Goal: Information Seeking & Learning: Learn about a topic

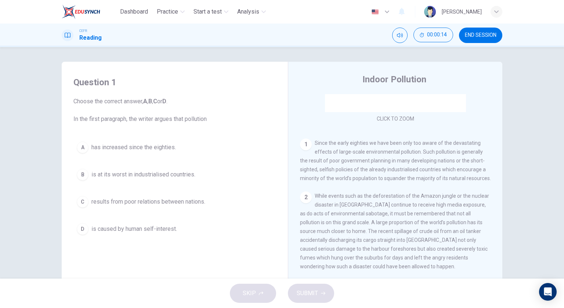
scroll to position [147, 0]
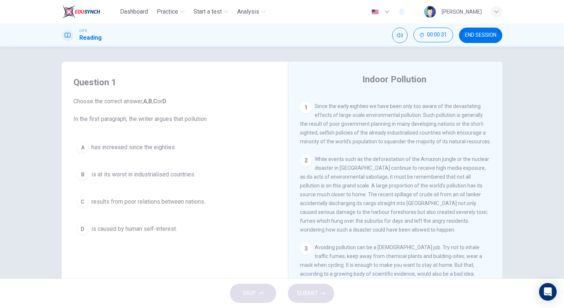
click at [206, 221] on button "D is caused by human self-interest." at bounding box center [174, 229] width 203 height 18
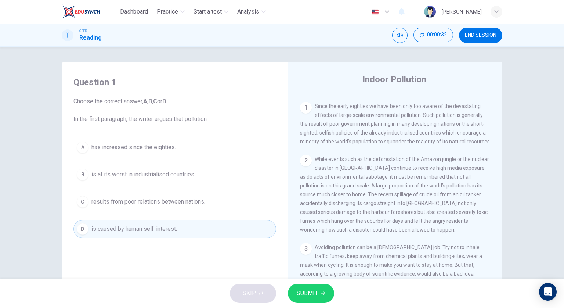
click at [312, 289] on span "SUBMIT" at bounding box center [307, 293] width 21 height 10
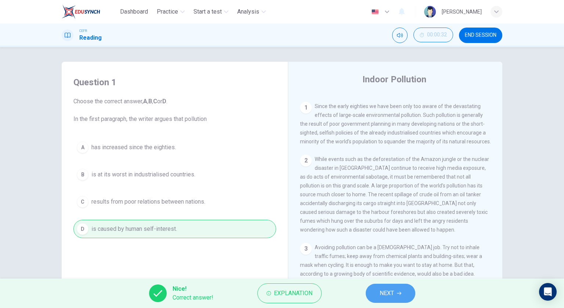
click at [383, 293] on span "NEXT" at bounding box center [387, 293] width 14 height 10
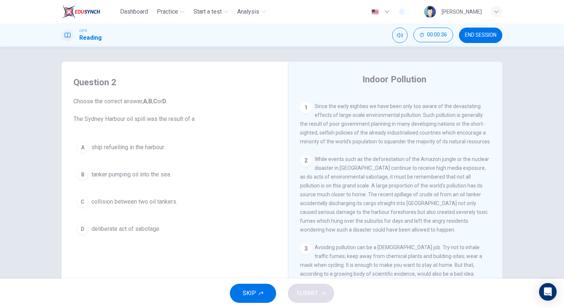
click at [162, 175] on span "tanker pumping oil into the sea." at bounding box center [131, 174] width 80 height 9
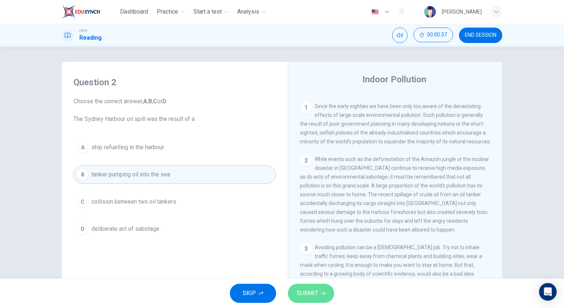
click at [303, 291] on span "SUBMIT" at bounding box center [307, 293] width 21 height 10
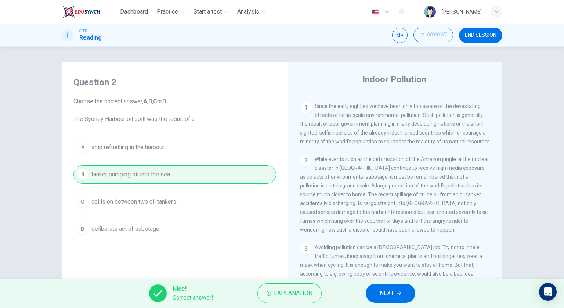
click at [387, 291] on span "NEXT" at bounding box center [387, 293] width 14 height 10
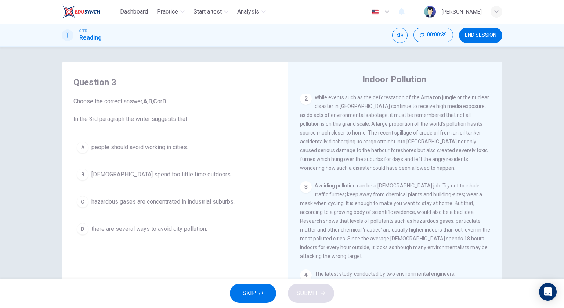
scroll to position [220, 0]
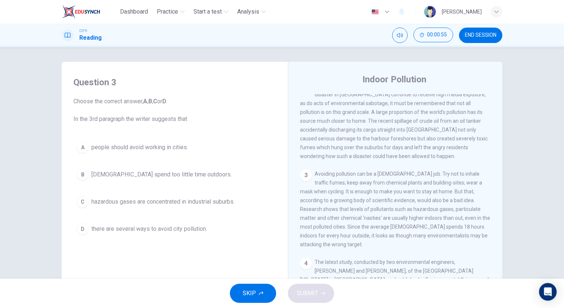
click at [190, 177] on span "Americans spend too little time outdoors." at bounding box center [161, 174] width 140 height 9
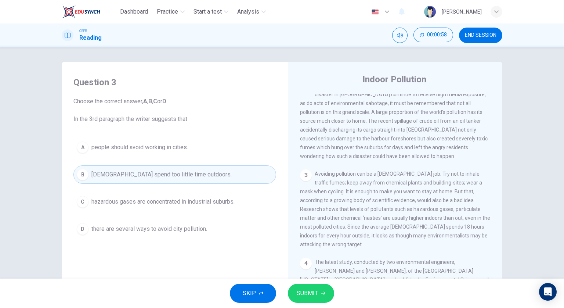
click at [289, 296] on button "SUBMIT" at bounding box center [311, 293] width 46 height 19
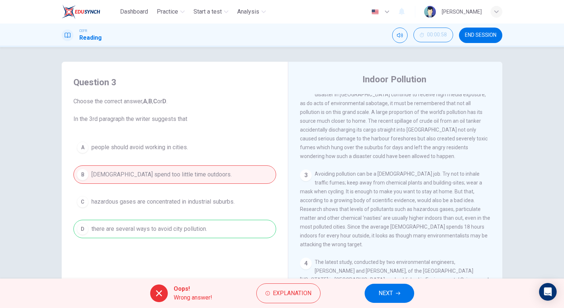
click at [379, 292] on span "NEXT" at bounding box center [386, 293] width 14 height 10
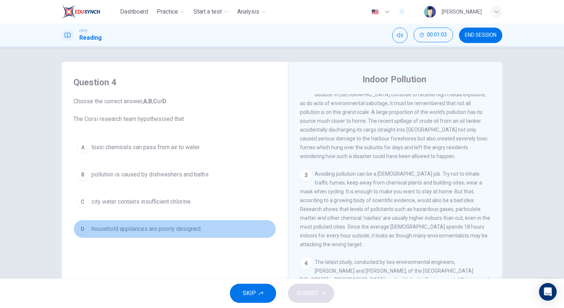
click at [239, 230] on button "D household appliances are poorly designed." at bounding box center [174, 229] width 203 height 18
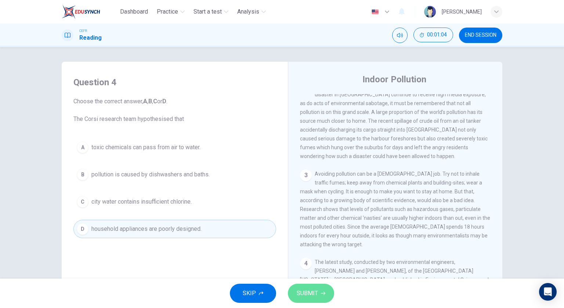
click at [314, 291] on span "SUBMIT" at bounding box center [307, 293] width 21 height 10
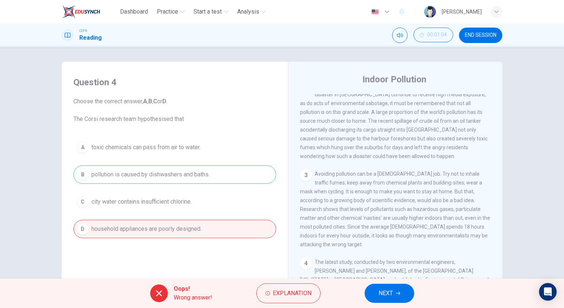
click at [378, 289] on button "NEXT" at bounding box center [390, 293] width 50 height 19
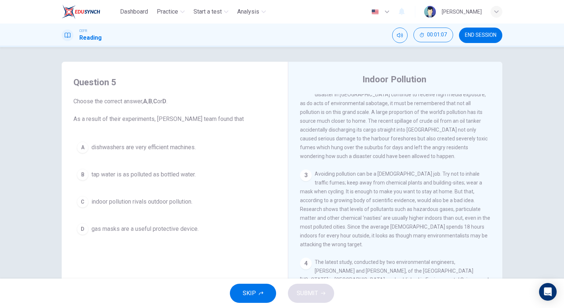
click at [193, 212] on div "A dishwashers are very efficient machines. B tap water is as polluted as bottle…" at bounding box center [174, 188] width 203 height 100
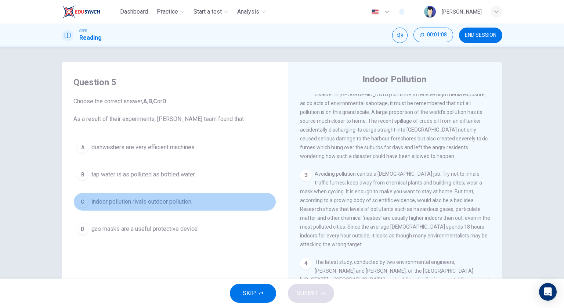
click at [191, 199] on span "indoor pollution rivals outdoor pollution." at bounding box center [141, 201] width 101 height 9
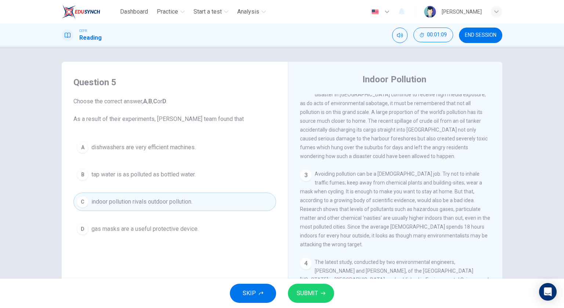
click at [309, 283] on div "SKIP SUBMIT" at bounding box center [282, 292] width 564 height 29
click at [312, 288] on span "SUBMIT" at bounding box center [307, 293] width 21 height 10
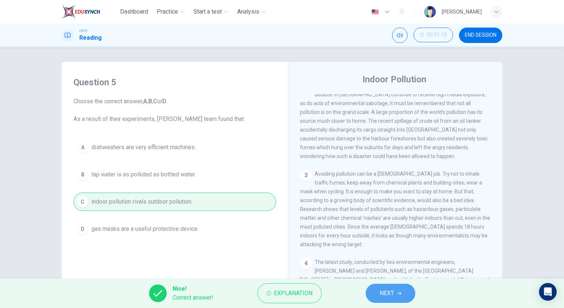
click at [378, 294] on button "NEXT" at bounding box center [391, 293] width 50 height 19
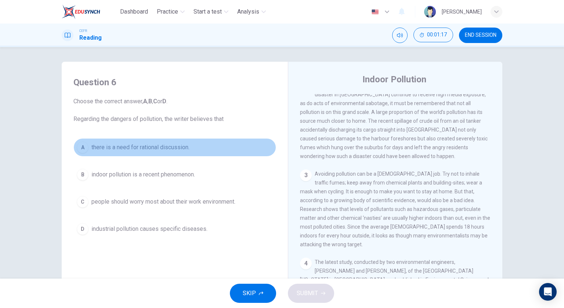
click at [184, 151] on span "there is a need for rational discussion." at bounding box center [140, 147] width 98 height 9
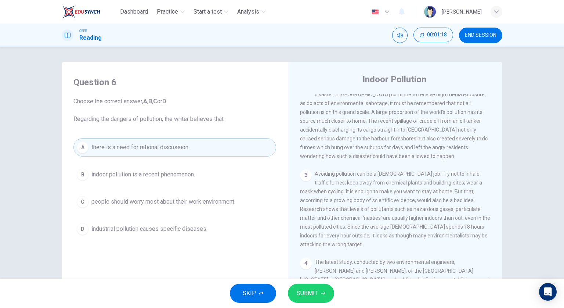
click at [312, 296] on span "SUBMIT" at bounding box center [307, 293] width 21 height 10
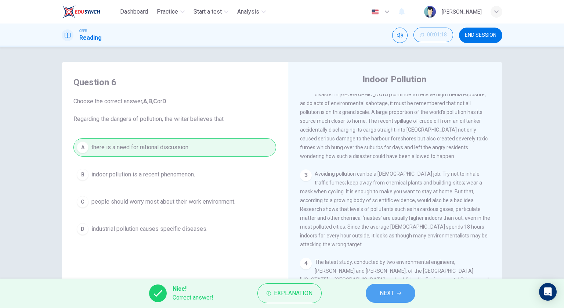
click at [406, 289] on button "NEXT" at bounding box center [391, 293] width 50 height 19
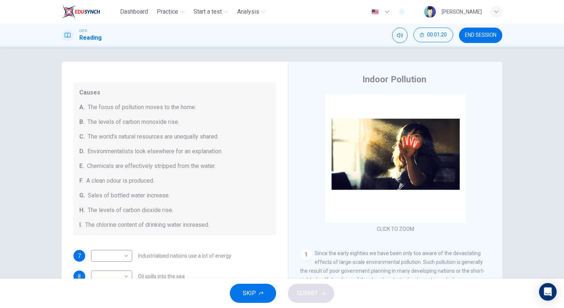
scroll to position [110, 0]
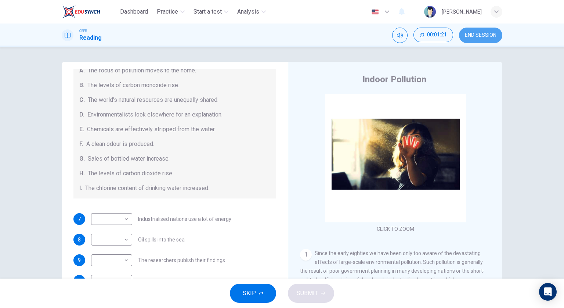
click at [476, 30] on button "END SESSION" at bounding box center [480, 35] width 43 height 15
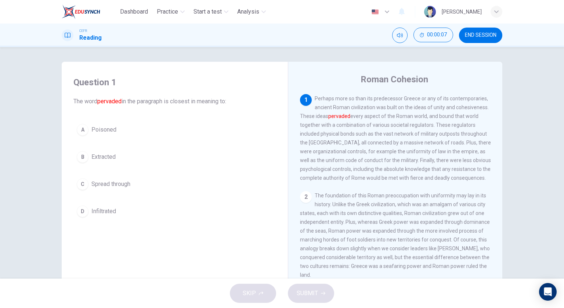
click at [165, 178] on button "C Spread through" at bounding box center [174, 184] width 203 height 18
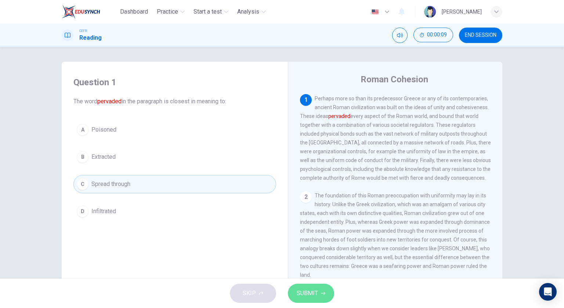
click at [323, 295] on icon "button" at bounding box center [323, 293] width 4 height 4
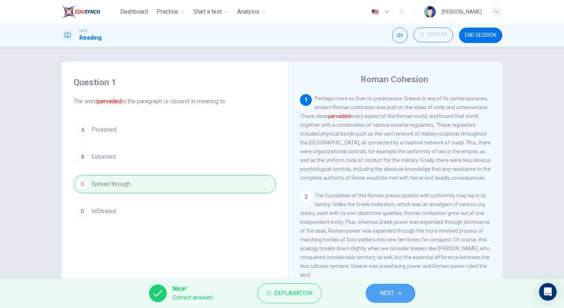
click at [401, 286] on button "NEXT" at bounding box center [391, 293] width 50 height 19
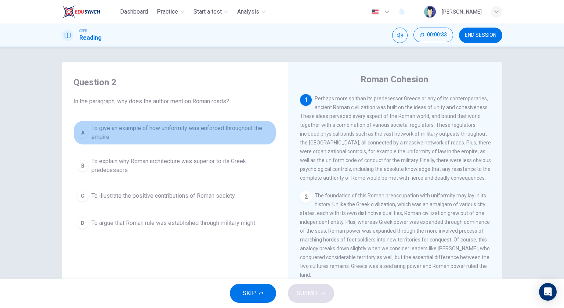
click at [204, 134] on span "To give an example of how uniformity was enforced throughout the empire" at bounding box center [181, 133] width 181 height 18
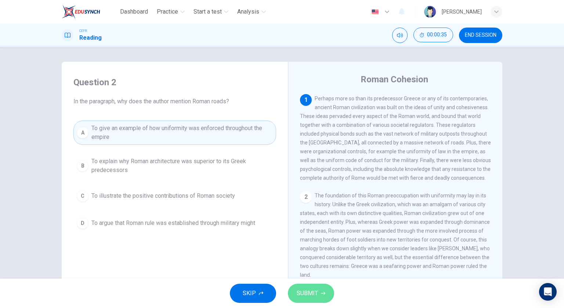
click at [314, 295] on span "SUBMIT" at bounding box center [307, 293] width 21 height 10
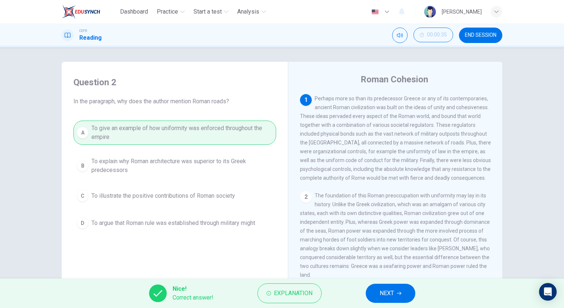
click at [388, 293] on span "NEXT" at bounding box center [387, 293] width 14 height 10
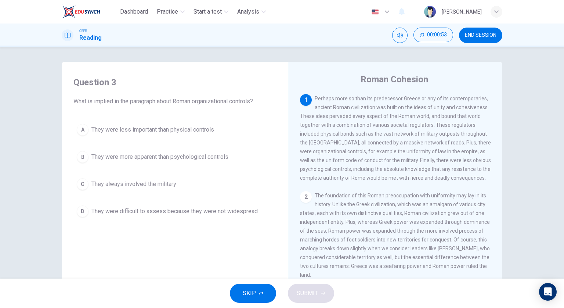
click at [217, 158] on span "They were more apparent than psychological controls" at bounding box center [159, 156] width 137 height 9
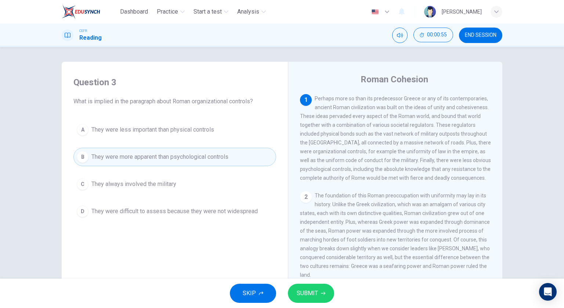
click at [310, 291] on span "SUBMIT" at bounding box center [307, 293] width 21 height 10
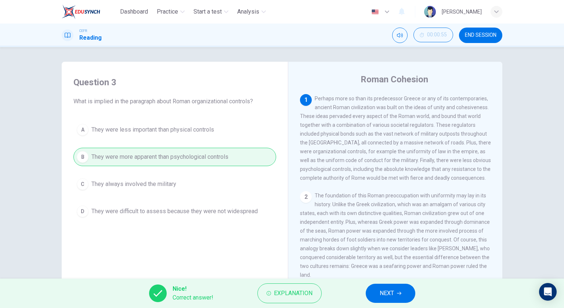
click at [395, 296] on button "NEXT" at bounding box center [391, 293] width 50 height 19
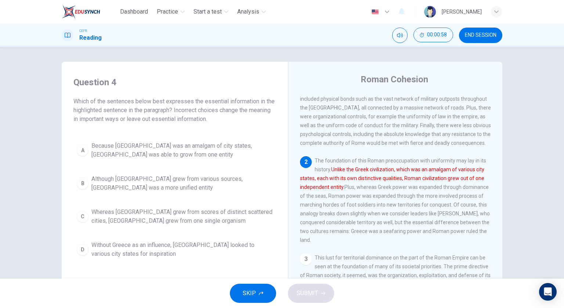
scroll to position [37, 0]
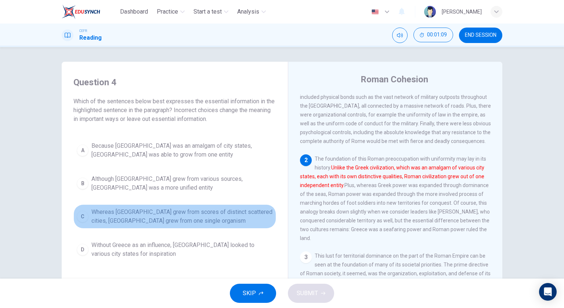
click at [220, 218] on span "Whereas Greece grew from scores of distinct scattered cities, Rome grew from on…" at bounding box center [181, 217] width 181 height 18
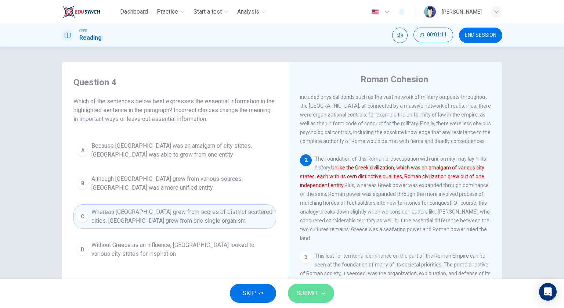
click at [311, 288] on button "SUBMIT" at bounding box center [311, 293] width 46 height 19
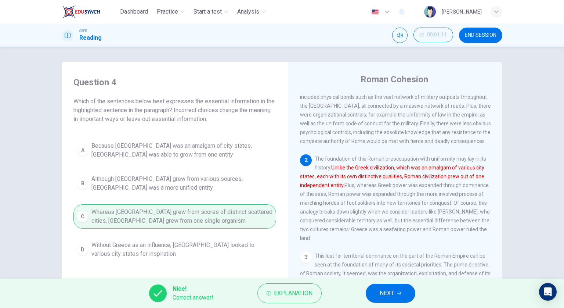
click at [421, 300] on div "Nice! Correct answer! Explanation NEXT" at bounding box center [282, 292] width 564 height 29
click at [406, 297] on button "NEXT" at bounding box center [391, 293] width 50 height 19
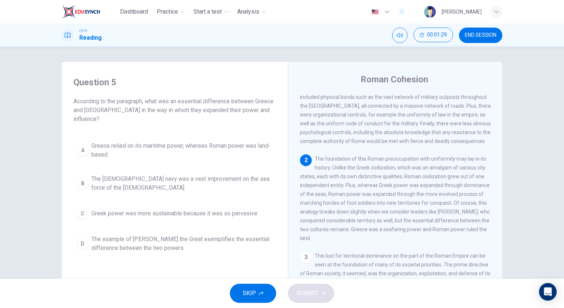
click at [219, 149] on span "Greece relied on its maritime power, whereas Roman power was land-based" at bounding box center [181, 150] width 181 height 18
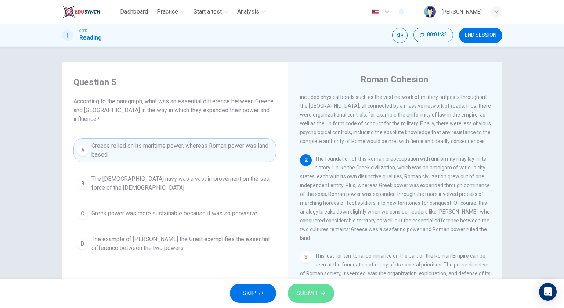
click at [305, 288] on span "SUBMIT" at bounding box center [307, 293] width 21 height 10
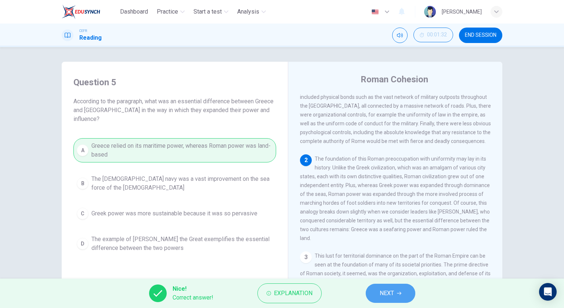
click at [380, 293] on span "NEXT" at bounding box center [387, 293] width 14 height 10
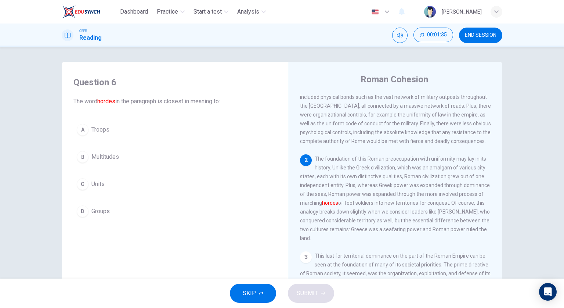
click at [175, 132] on button "A Troops" at bounding box center [174, 129] width 203 height 18
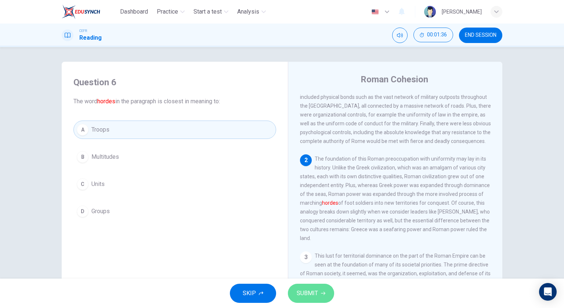
click at [305, 299] on button "SUBMIT" at bounding box center [311, 293] width 46 height 19
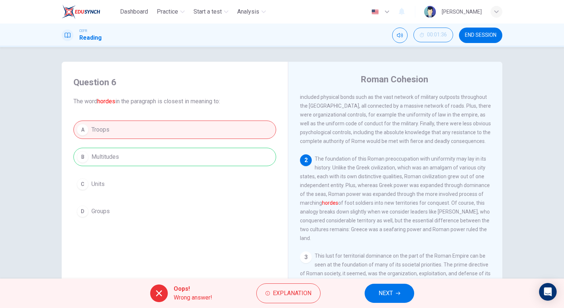
click at [374, 295] on button "NEXT" at bounding box center [390, 293] width 50 height 19
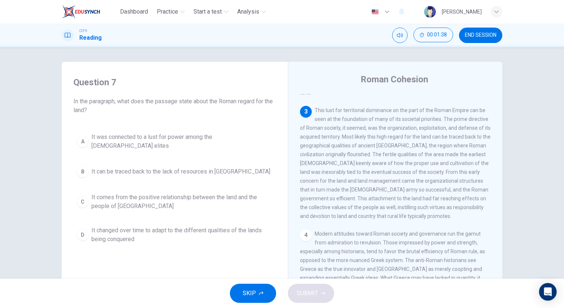
scroll to position [184, 0]
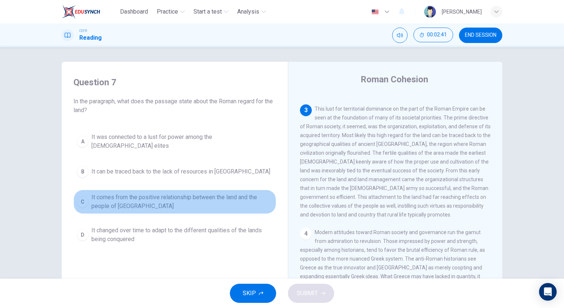
click at [237, 196] on span "It comes from the positive relationship between the land and the people of Lati…" at bounding box center [181, 202] width 181 height 18
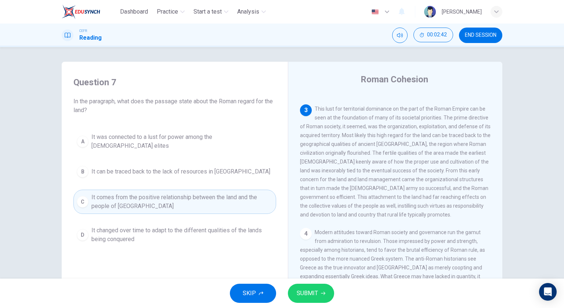
click at [313, 287] on button "SUBMIT" at bounding box center [311, 293] width 46 height 19
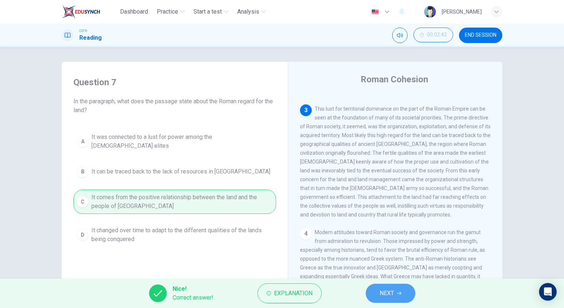
click at [372, 287] on button "NEXT" at bounding box center [391, 293] width 50 height 19
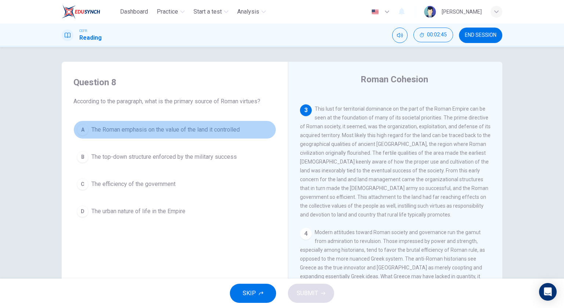
click at [233, 131] on span "The Roman emphasis on the value of the land it controlled" at bounding box center [165, 129] width 148 height 9
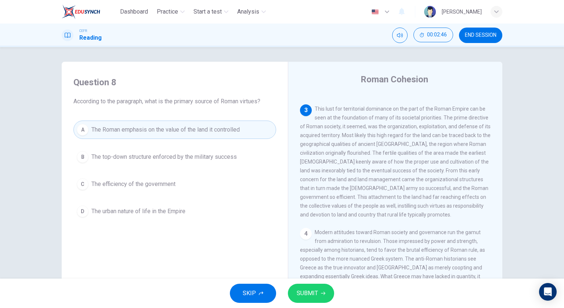
click at [317, 289] on span "SUBMIT" at bounding box center [307, 293] width 21 height 10
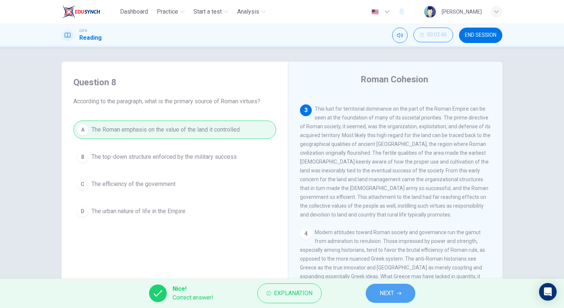
click at [381, 290] on span "NEXT" at bounding box center [387, 293] width 14 height 10
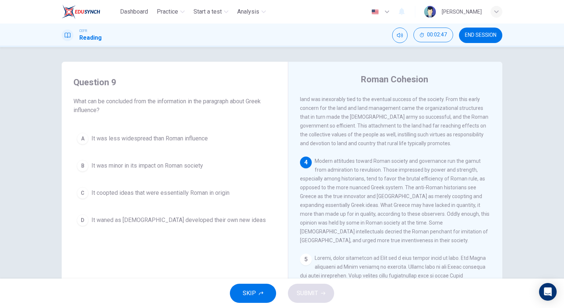
scroll to position [257, 0]
click at [173, 197] on span "It coopted ideas that were essentially Roman in origin" at bounding box center [160, 192] width 138 height 9
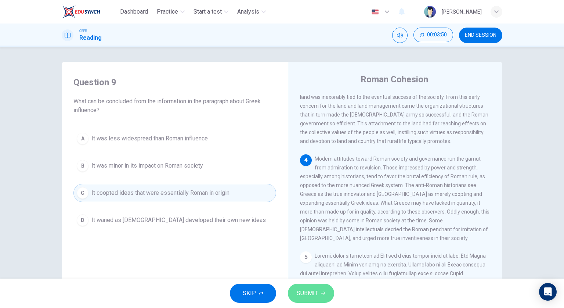
click at [307, 289] on span "SUBMIT" at bounding box center [307, 293] width 21 height 10
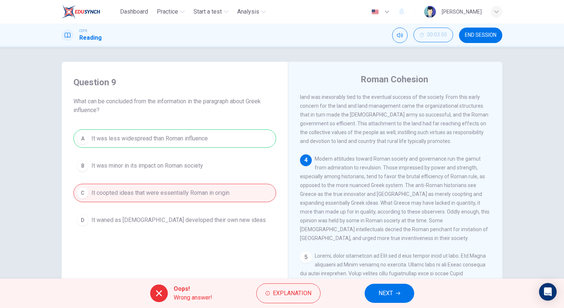
click at [379, 292] on span "NEXT" at bounding box center [386, 293] width 14 height 10
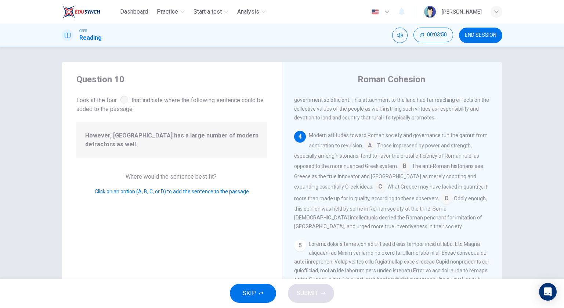
scroll to position [289, 0]
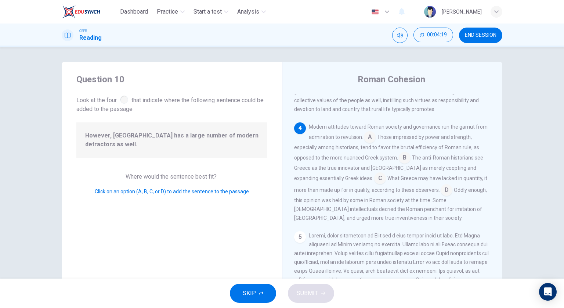
click at [370, 144] on input at bounding box center [370, 138] width 12 height 12
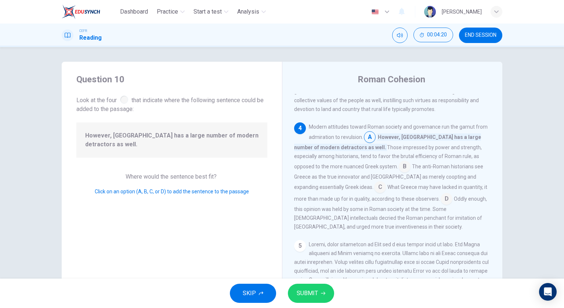
click at [320, 294] on button "SUBMIT" at bounding box center [311, 293] width 46 height 19
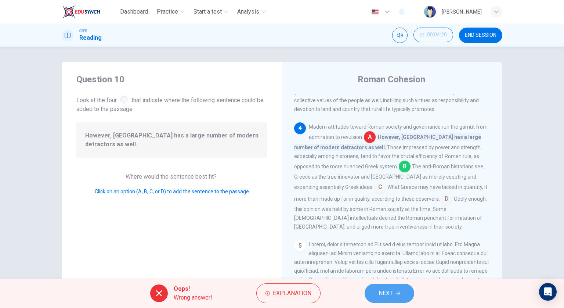
click at [403, 291] on button "NEXT" at bounding box center [390, 293] width 50 height 19
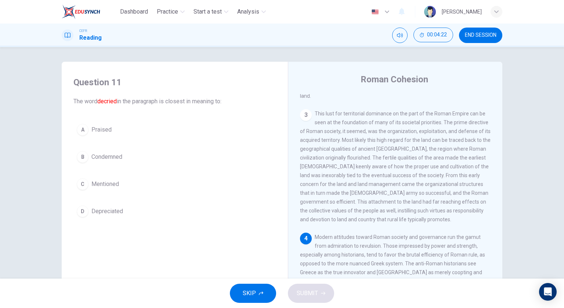
scroll to position [257, 0]
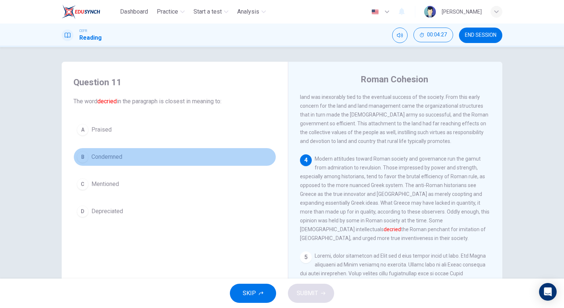
click at [129, 164] on button "B Condemned" at bounding box center [174, 157] width 203 height 18
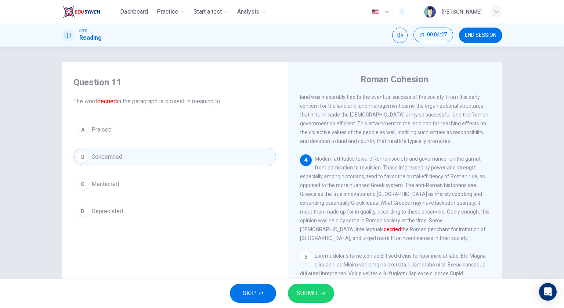
click at [305, 294] on span "SUBMIT" at bounding box center [307, 293] width 21 height 10
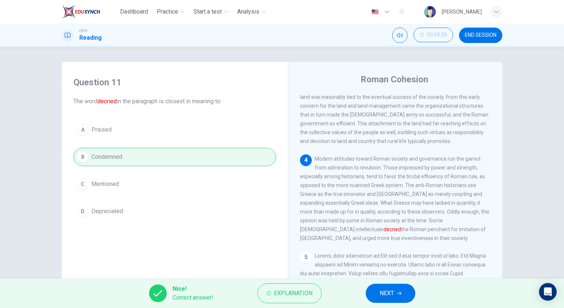
click at [382, 287] on button "NEXT" at bounding box center [391, 293] width 50 height 19
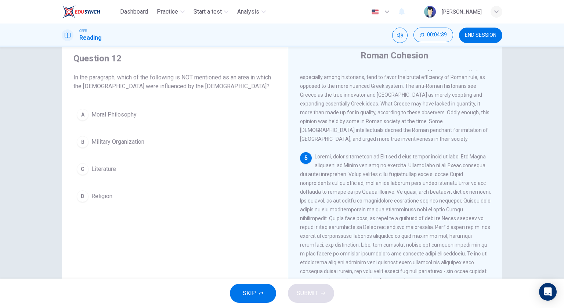
scroll to position [37, 0]
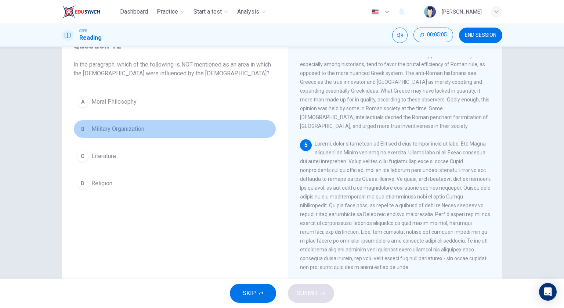
click at [152, 132] on button "B Military Organization" at bounding box center [174, 129] width 203 height 18
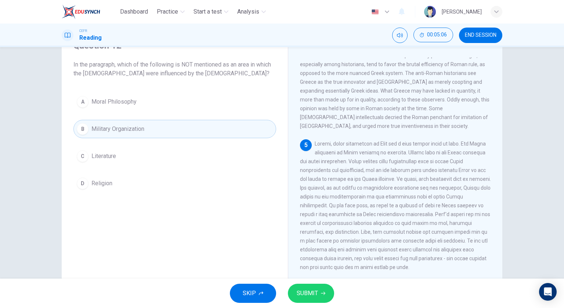
click at [321, 296] on button "SUBMIT" at bounding box center [311, 293] width 46 height 19
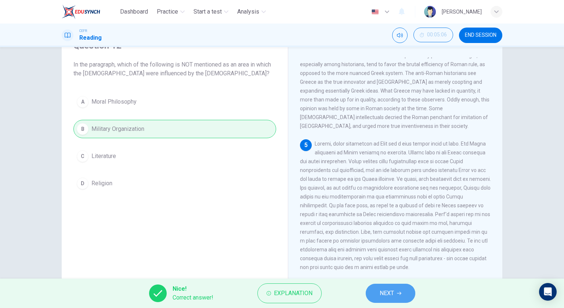
click at [389, 289] on span "NEXT" at bounding box center [387, 293] width 14 height 10
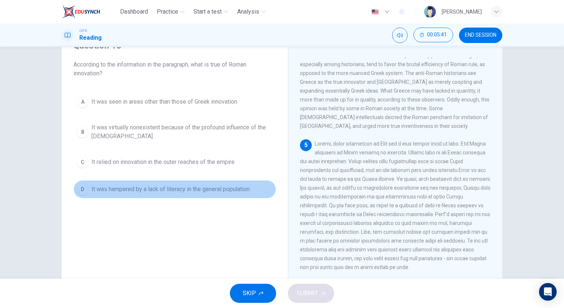
click at [234, 191] on span "It was hampered by a lack of literacy in the general population" at bounding box center [170, 189] width 158 height 9
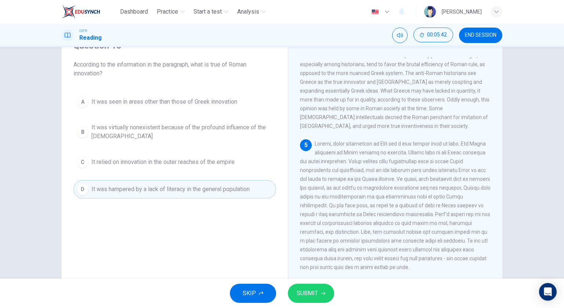
click at [309, 298] on span "SUBMIT" at bounding box center [307, 293] width 21 height 10
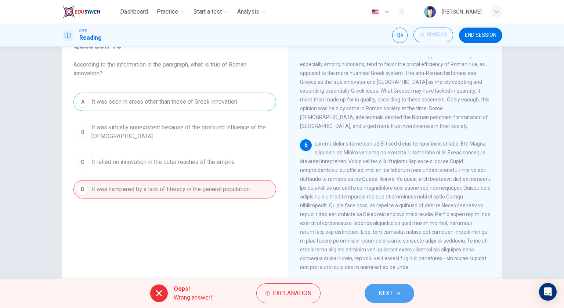
click at [404, 294] on button "NEXT" at bounding box center [390, 293] width 50 height 19
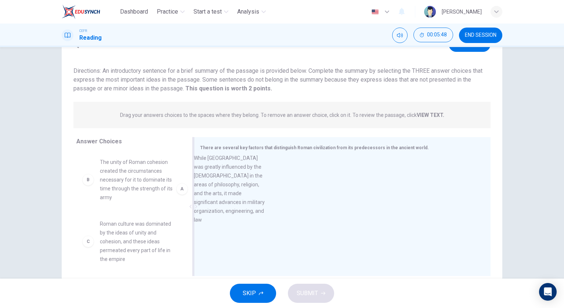
drag, startPoint x: 168, startPoint y: 181, endPoint x: 265, endPoint y: 178, distance: 97.7
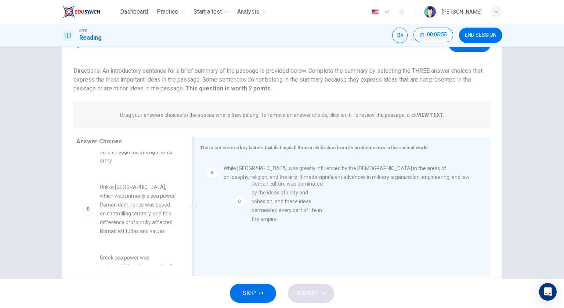
drag, startPoint x: 134, startPoint y: 208, endPoint x: 297, endPoint y: 204, distance: 162.8
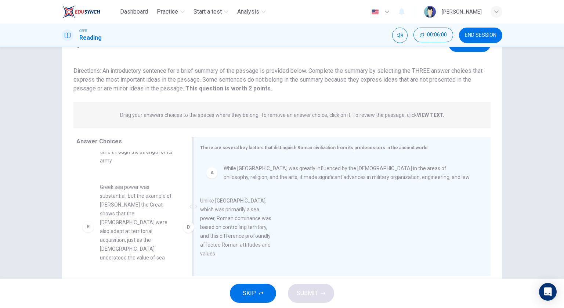
drag, startPoint x: 156, startPoint y: 201, endPoint x: 261, endPoint y: 215, distance: 105.9
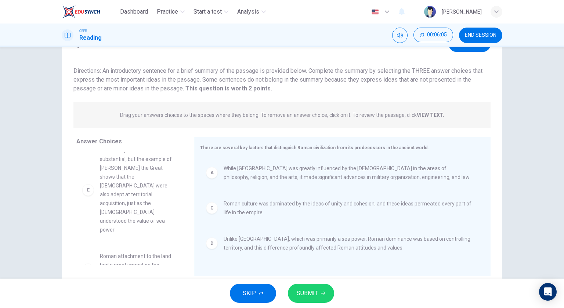
scroll to position [75, 0]
click at [309, 288] on span "SUBMIT" at bounding box center [307, 293] width 21 height 10
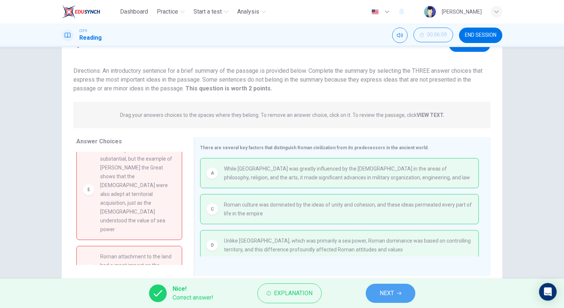
click at [394, 289] on span "NEXT" at bounding box center [387, 293] width 14 height 10
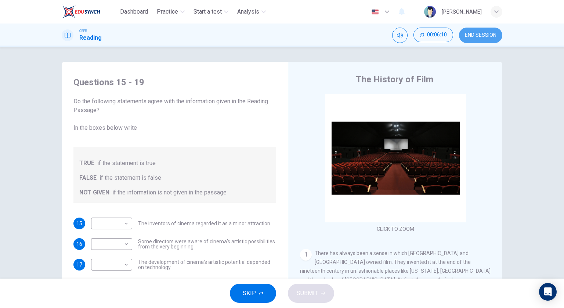
click at [476, 33] on span "END SESSION" at bounding box center [481, 35] width 32 height 6
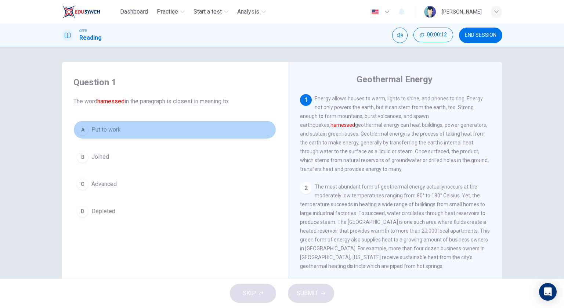
click at [116, 134] on button "A Put to work" at bounding box center [174, 129] width 203 height 18
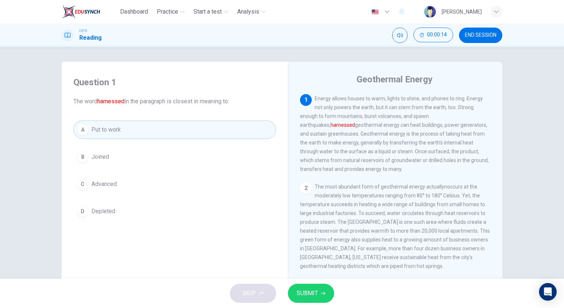
click at [321, 295] on icon "button" at bounding box center [323, 293] width 4 height 4
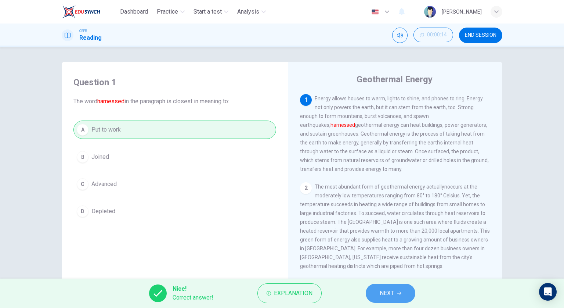
click at [388, 295] on span "NEXT" at bounding box center [387, 293] width 14 height 10
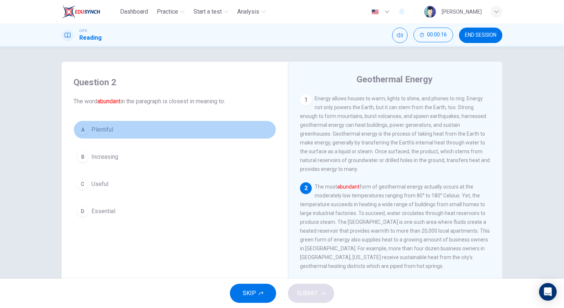
click at [161, 131] on button "A Plentiful" at bounding box center [174, 129] width 203 height 18
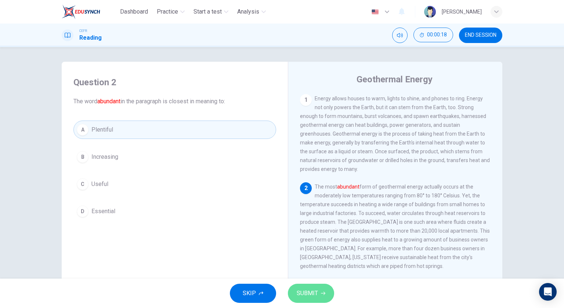
click at [323, 287] on button "SUBMIT" at bounding box center [311, 293] width 46 height 19
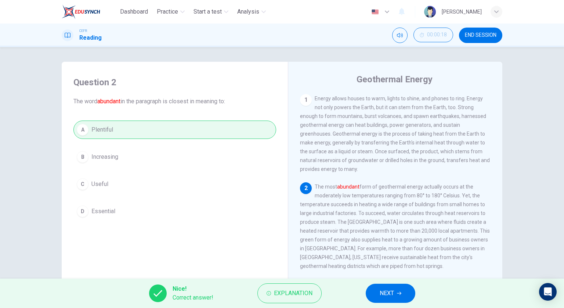
click at [376, 288] on button "NEXT" at bounding box center [391, 293] width 50 height 19
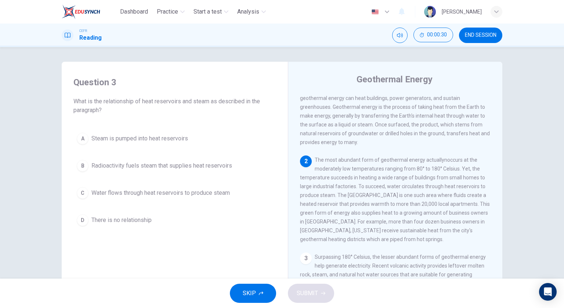
scroll to position [110, 0]
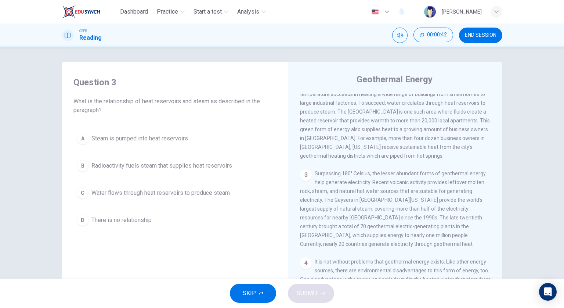
click at [228, 188] on span "Water flows through heat reservoirs to produce steam" at bounding box center [160, 192] width 138 height 9
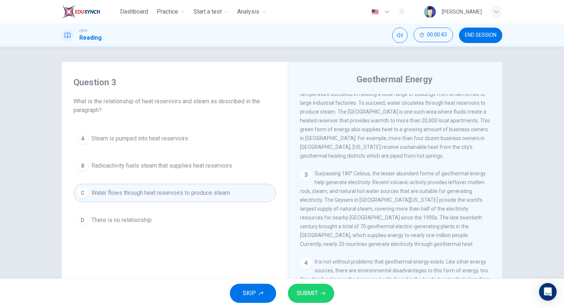
click at [319, 282] on div "SKIP SUBMIT" at bounding box center [282, 292] width 564 height 29
click at [321, 290] on button "SUBMIT" at bounding box center [311, 293] width 46 height 19
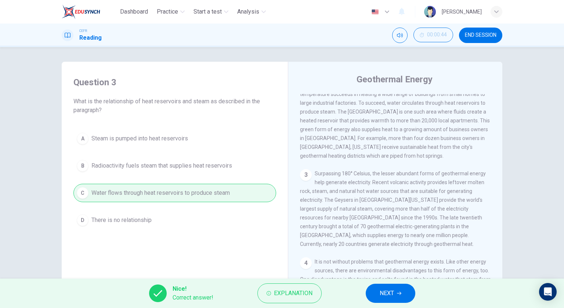
click at [395, 294] on button "NEXT" at bounding box center [391, 293] width 50 height 19
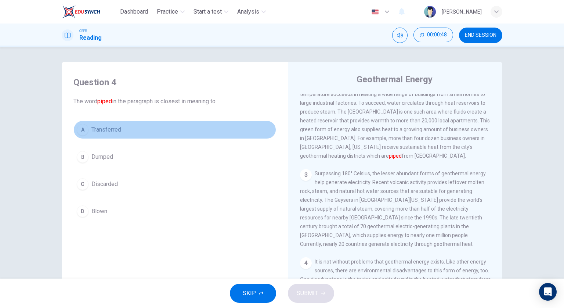
click at [181, 129] on button "A Transferred" at bounding box center [174, 129] width 203 height 18
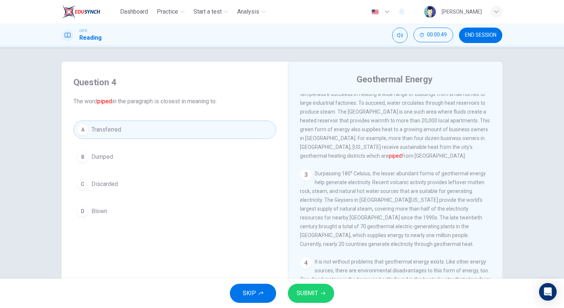
click at [312, 292] on span "SUBMIT" at bounding box center [307, 293] width 21 height 10
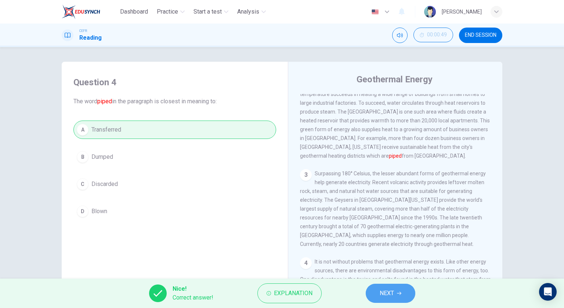
click at [380, 295] on span "NEXT" at bounding box center [387, 293] width 14 height 10
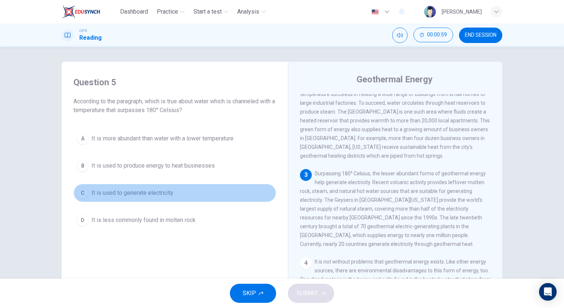
click at [210, 189] on button "C It is used to generate electricity" at bounding box center [174, 193] width 203 height 18
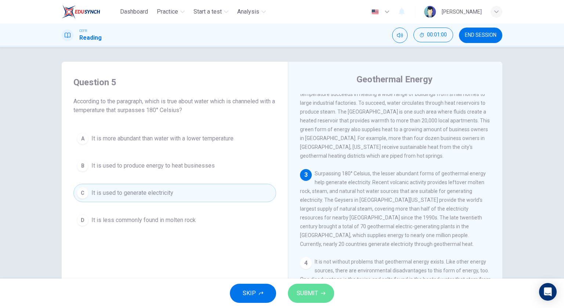
click at [304, 288] on span "SUBMIT" at bounding box center [307, 293] width 21 height 10
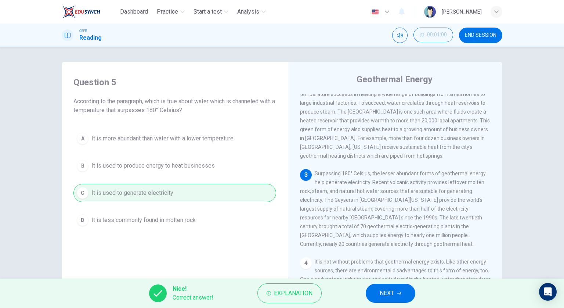
click at [385, 294] on span "NEXT" at bounding box center [387, 293] width 14 height 10
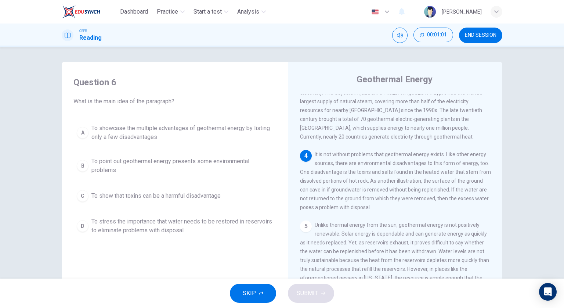
scroll to position [220, 0]
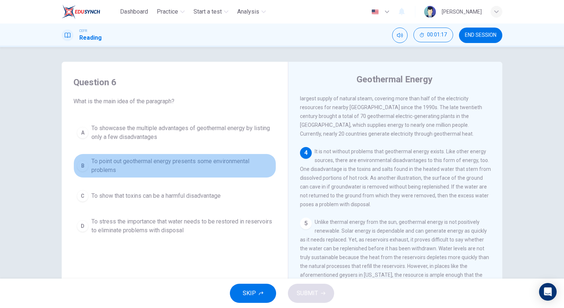
click at [221, 161] on span "To point out geothermal energy presents some environmental problems" at bounding box center [181, 166] width 181 height 18
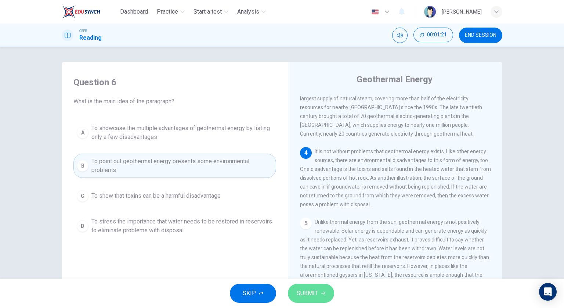
click at [310, 292] on span "SUBMIT" at bounding box center [307, 293] width 21 height 10
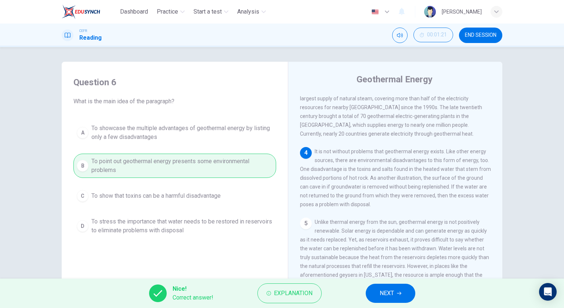
click at [375, 291] on button "NEXT" at bounding box center [391, 293] width 50 height 19
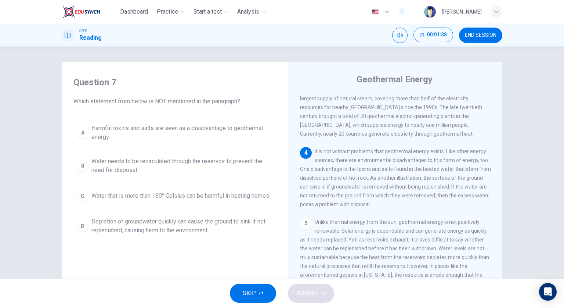
click at [237, 199] on span "Water that is more than 180° Celsius can be harmful in heating homes" at bounding box center [180, 195] width 178 height 9
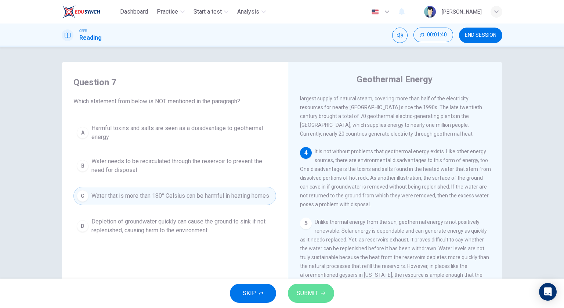
click at [309, 292] on span "SUBMIT" at bounding box center [307, 293] width 21 height 10
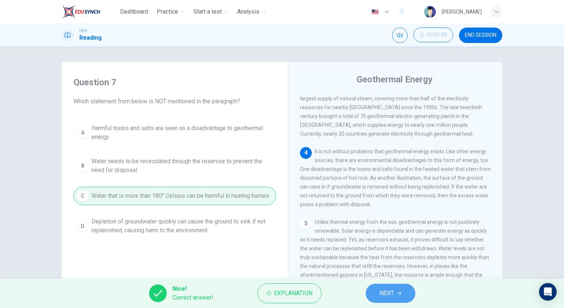
click at [398, 296] on button "NEXT" at bounding box center [391, 293] width 50 height 19
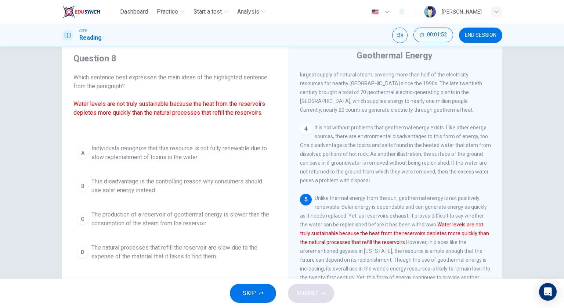
scroll to position [37, 0]
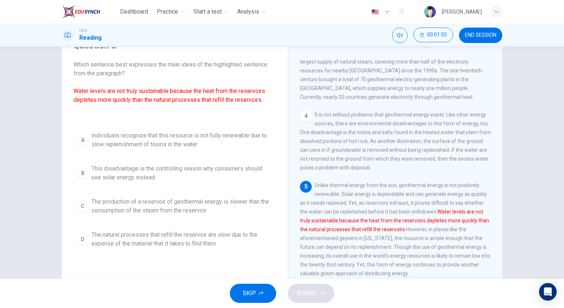
click at [198, 141] on span "Individuals recognize that this resource is not fully renewable due to slow rep…" at bounding box center [181, 140] width 181 height 18
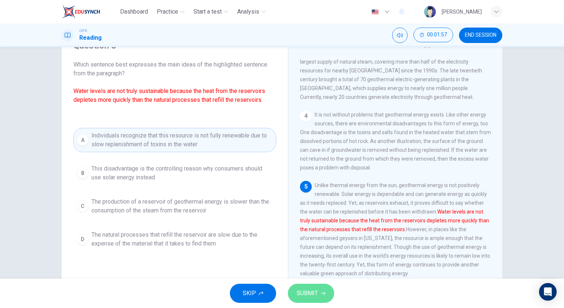
click at [318, 291] on button "SUBMIT" at bounding box center [311, 293] width 46 height 19
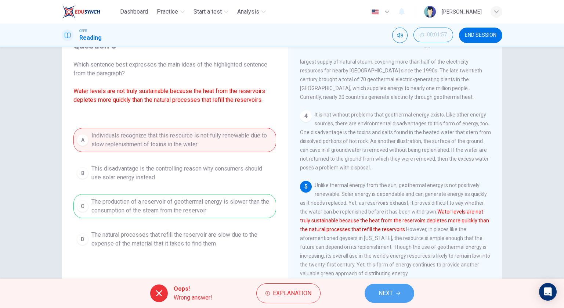
click at [379, 288] on span "NEXT" at bounding box center [386, 293] width 14 height 10
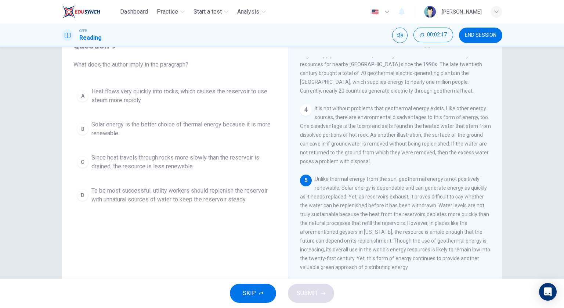
scroll to position [240, 0]
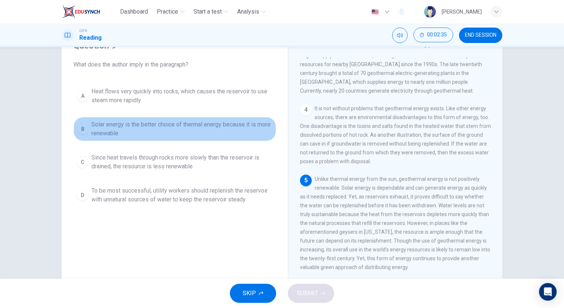
click at [239, 129] on span "Solar energy is the better choice of thermal energy because it is more renewable" at bounding box center [181, 129] width 181 height 18
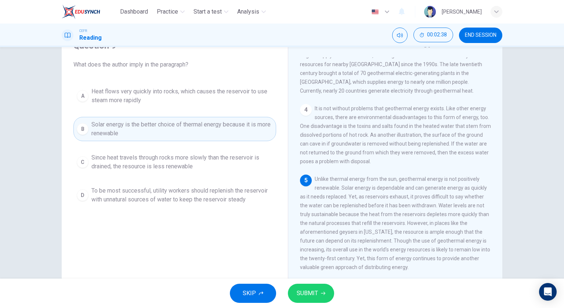
click at [313, 294] on span "SUBMIT" at bounding box center [307, 293] width 21 height 10
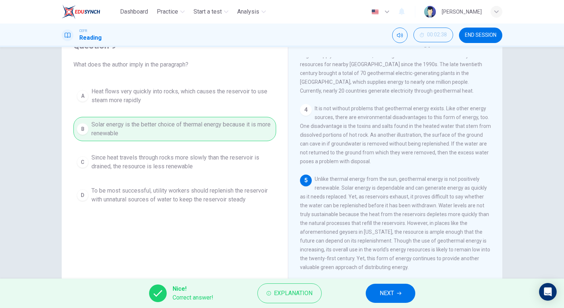
click at [378, 292] on button "NEXT" at bounding box center [391, 293] width 50 height 19
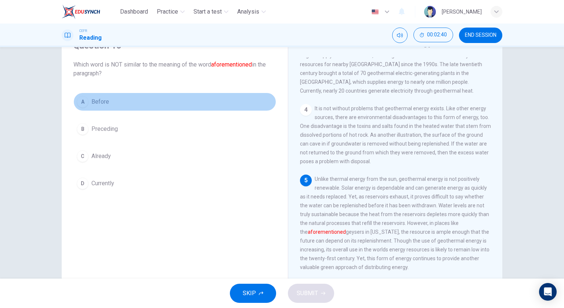
click at [150, 102] on button "A Before" at bounding box center [174, 102] width 203 height 18
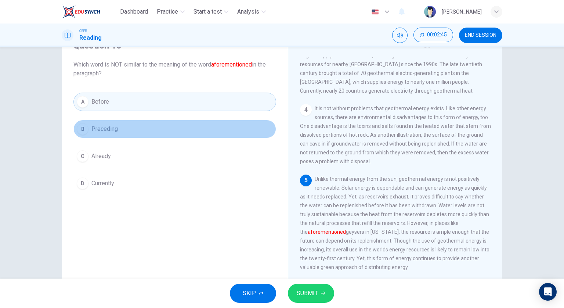
click at [154, 127] on button "B Preceding" at bounding box center [174, 129] width 203 height 18
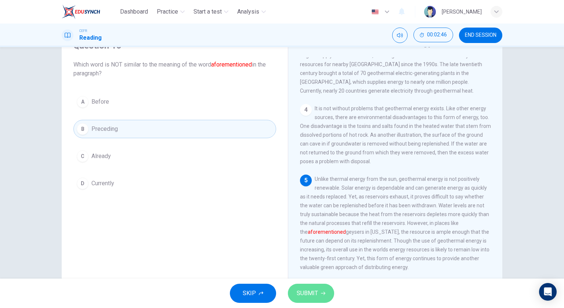
click at [306, 290] on span "SUBMIT" at bounding box center [307, 293] width 21 height 10
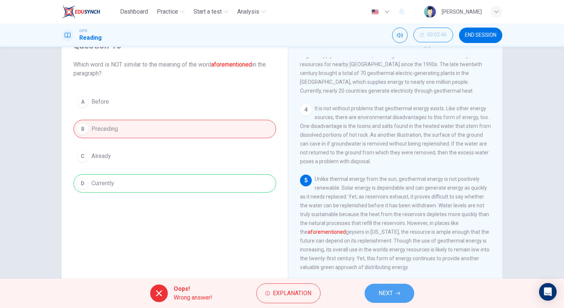
click at [385, 291] on span "NEXT" at bounding box center [386, 293] width 14 height 10
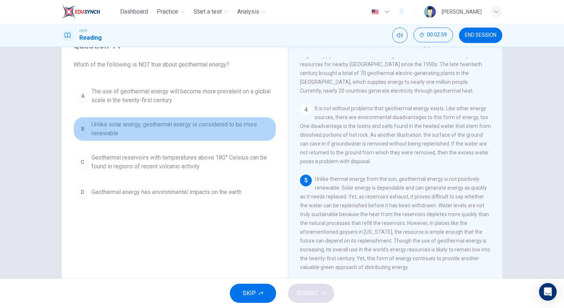
click at [183, 126] on span "Unlike solar energy, geothermal energy is considered to be more renewable" at bounding box center [181, 129] width 181 height 18
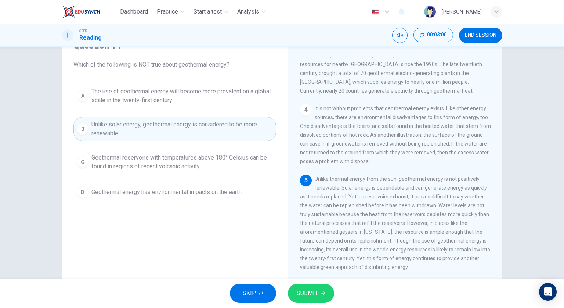
click at [306, 293] on span "SUBMIT" at bounding box center [307, 293] width 21 height 10
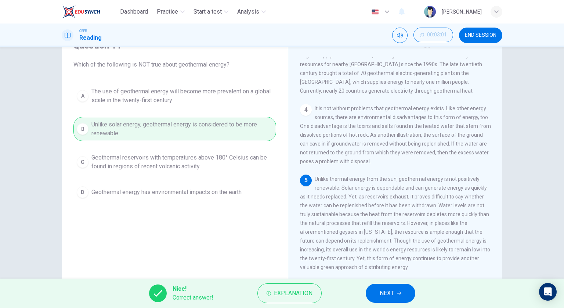
click at [375, 292] on button "NEXT" at bounding box center [391, 293] width 50 height 19
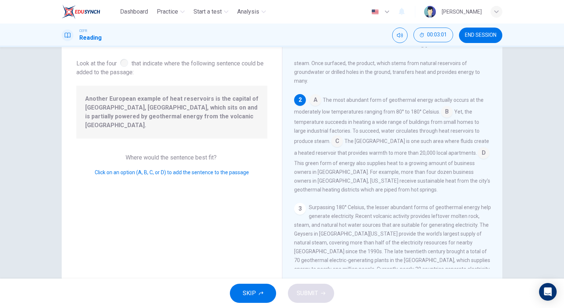
scroll to position [53, 0]
click at [478, 152] on input at bounding box center [484, 152] width 12 height 12
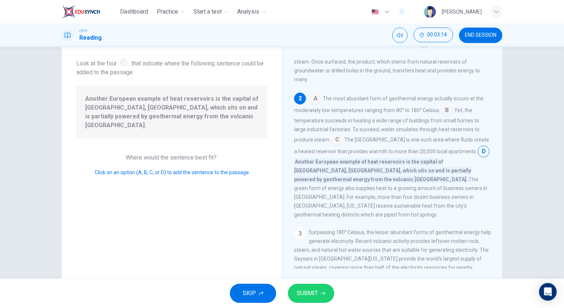
click at [313, 298] on span "SUBMIT" at bounding box center [307, 293] width 21 height 10
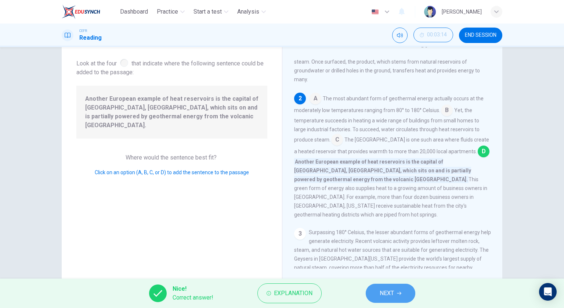
click at [386, 291] on span "NEXT" at bounding box center [387, 293] width 14 height 10
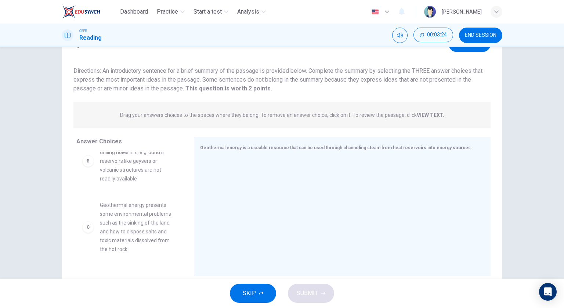
scroll to position [73, 0]
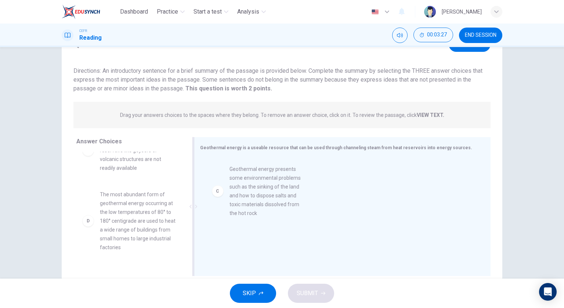
drag, startPoint x: 143, startPoint y: 210, endPoint x: 287, endPoint y: 182, distance: 147.0
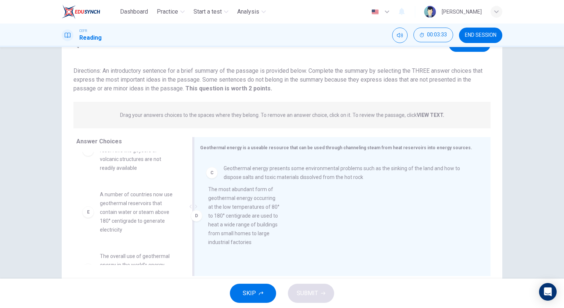
drag, startPoint x: 156, startPoint y: 214, endPoint x: 273, endPoint y: 208, distance: 117.7
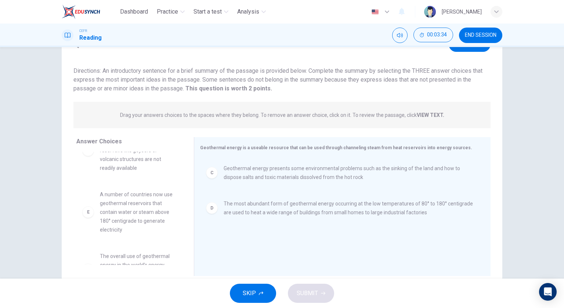
scroll to position [110, 0]
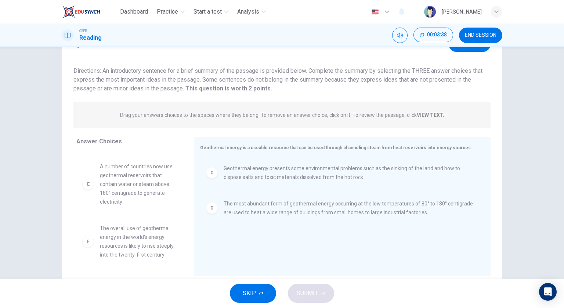
click at [134, 232] on span "The overall use of geothermal energy in the world's energy resources is likely …" at bounding box center [138, 241] width 76 height 35
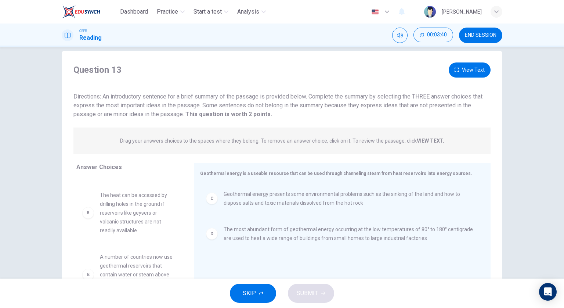
scroll to position [0, 0]
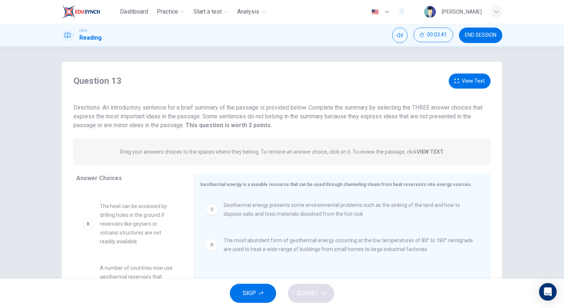
click at [464, 78] on button "View Text" at bounding box center [470, 80] width 42 height 15
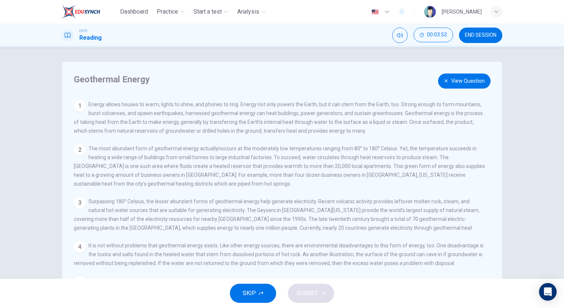
click at [454, 77] on button "View Question" at bounding box center [464, 80] width 53 height 15
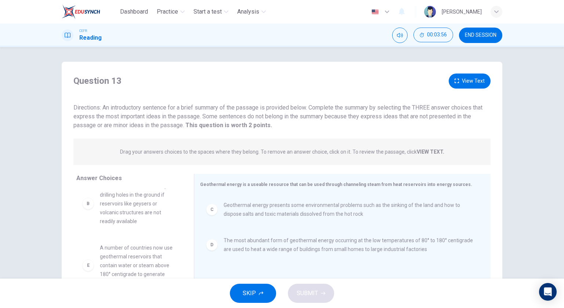
scroll to position [73, 0]
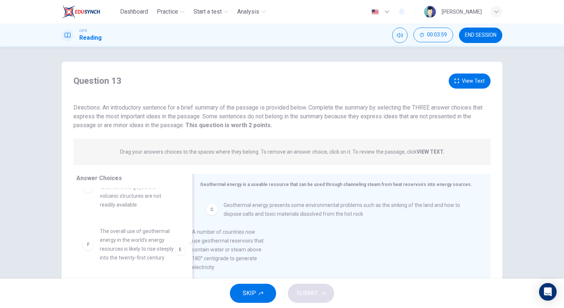
drag, startPoint x: 147, startPoint y: 235, endPoint x: 270, endPoint y: 236, distance: 122.7
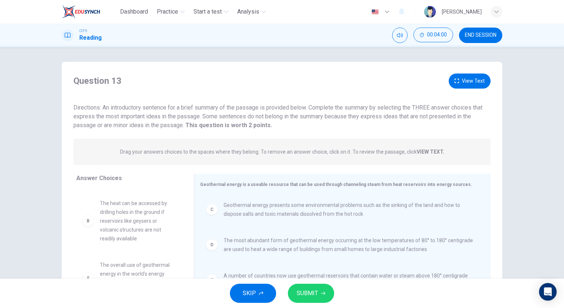
scroll to position [48, 0]
click at [310, 292] on span "SUBMIT" at bounding box center [307, 293] width 21 height 10
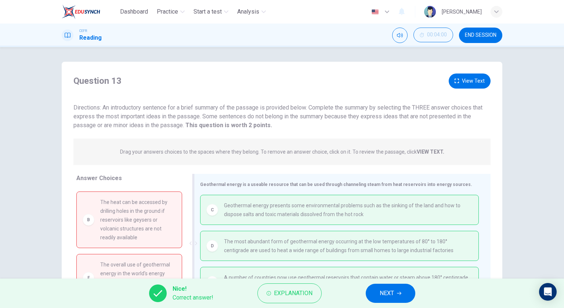
scroll to position [3, 0]
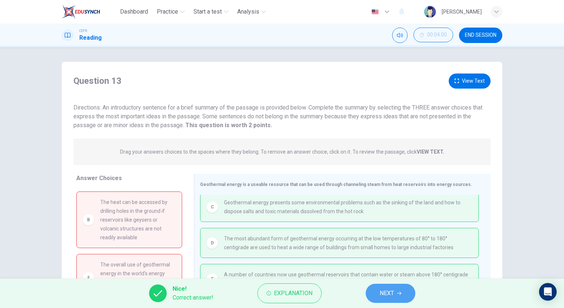
click at [388, 290] on span "NEXT" at bounding box center [387, 293] width 14 height 10
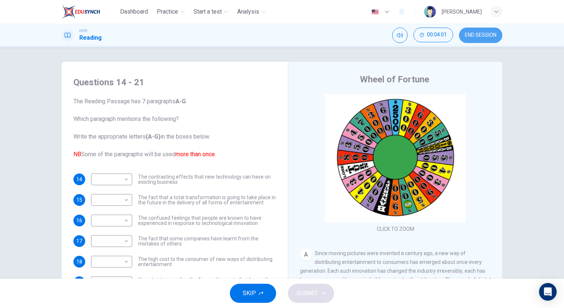
drag, startPoint x: 480, startPoint y: 35, endPoint x: 316, endPoint y: 28, distance: 164.7
click at [480, 40] on button "END SESSION" at bounding box center [480, 35] width 43 height 15
